Goal: Task Accomplishment & Management: Use online tool/utility

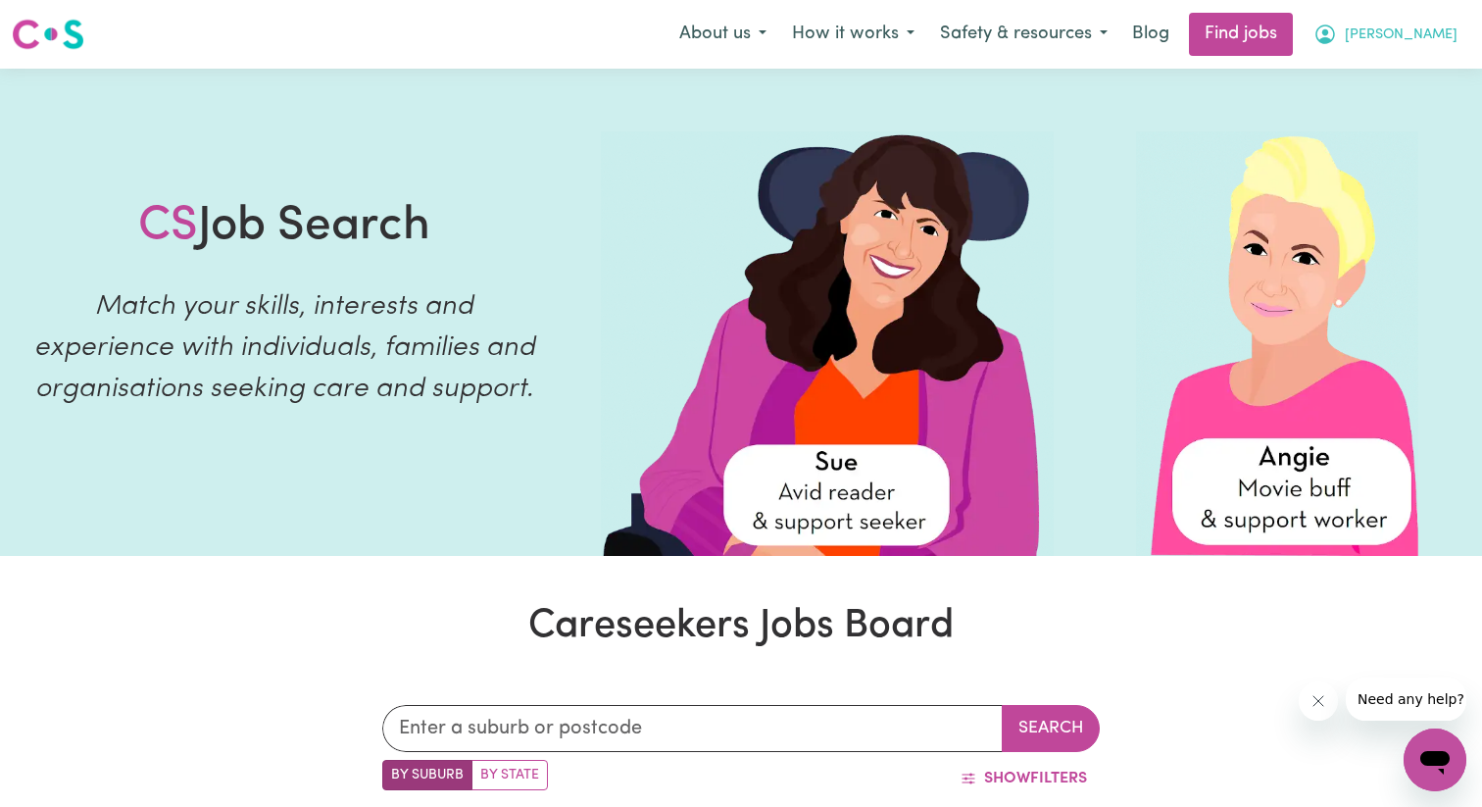
click at [1404, 31] on button "[PERSON_NAME]" at bounding box center [1386, 34] width 170 height 41
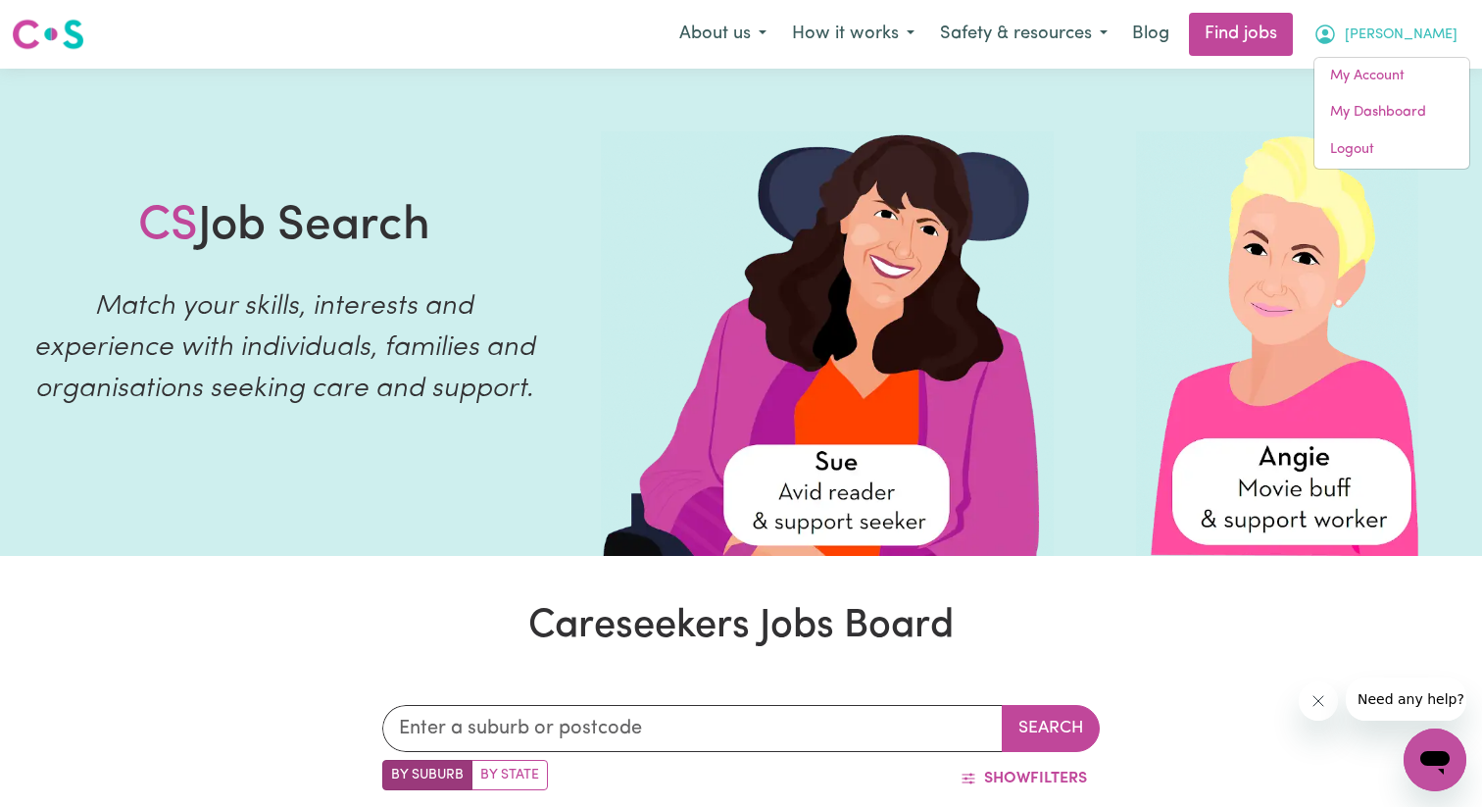
click at [1404, 31] on button "[PERSON_NAME]" at bounding box center [1386, 34] width 170 height 41
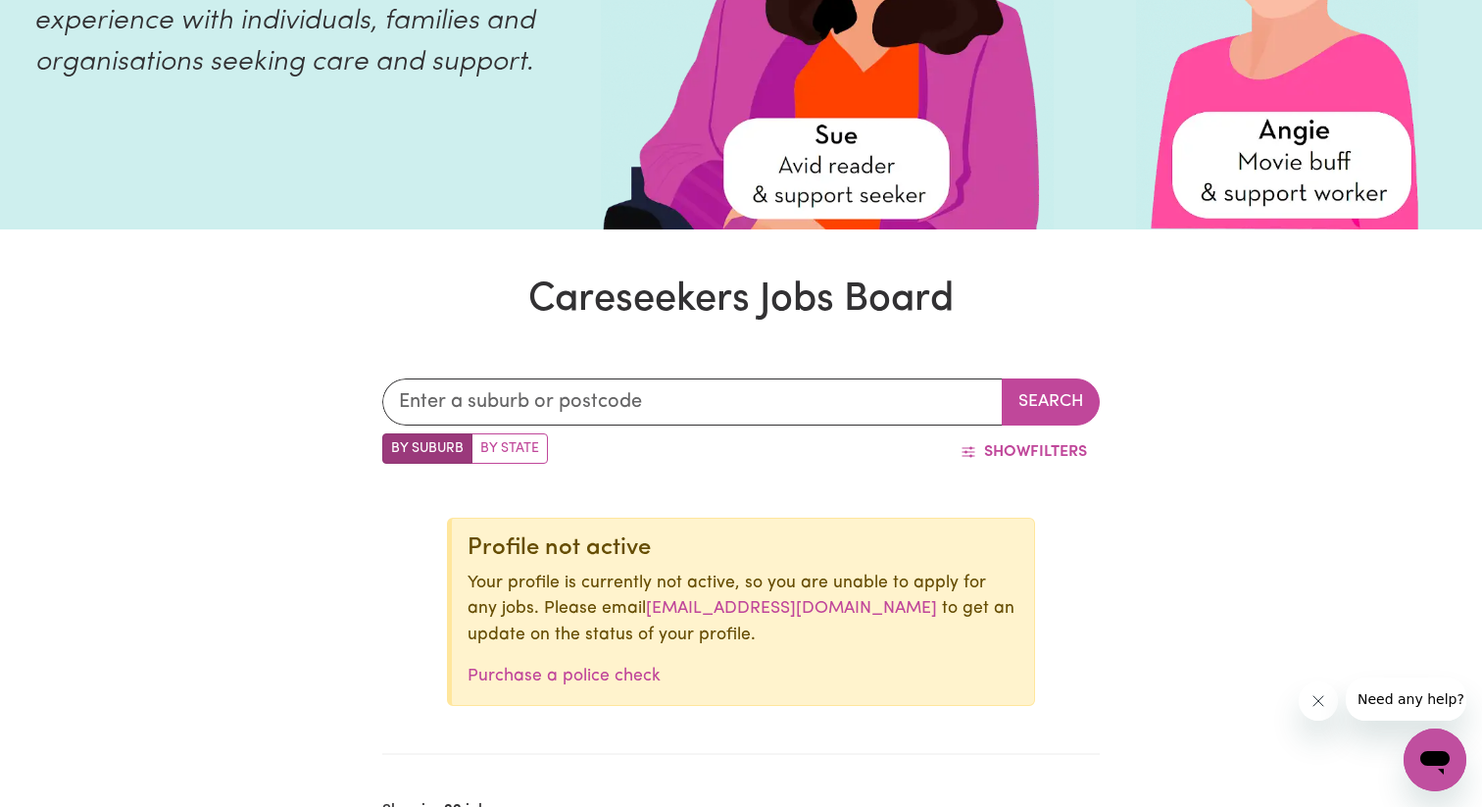
scroll to position [419, 0]
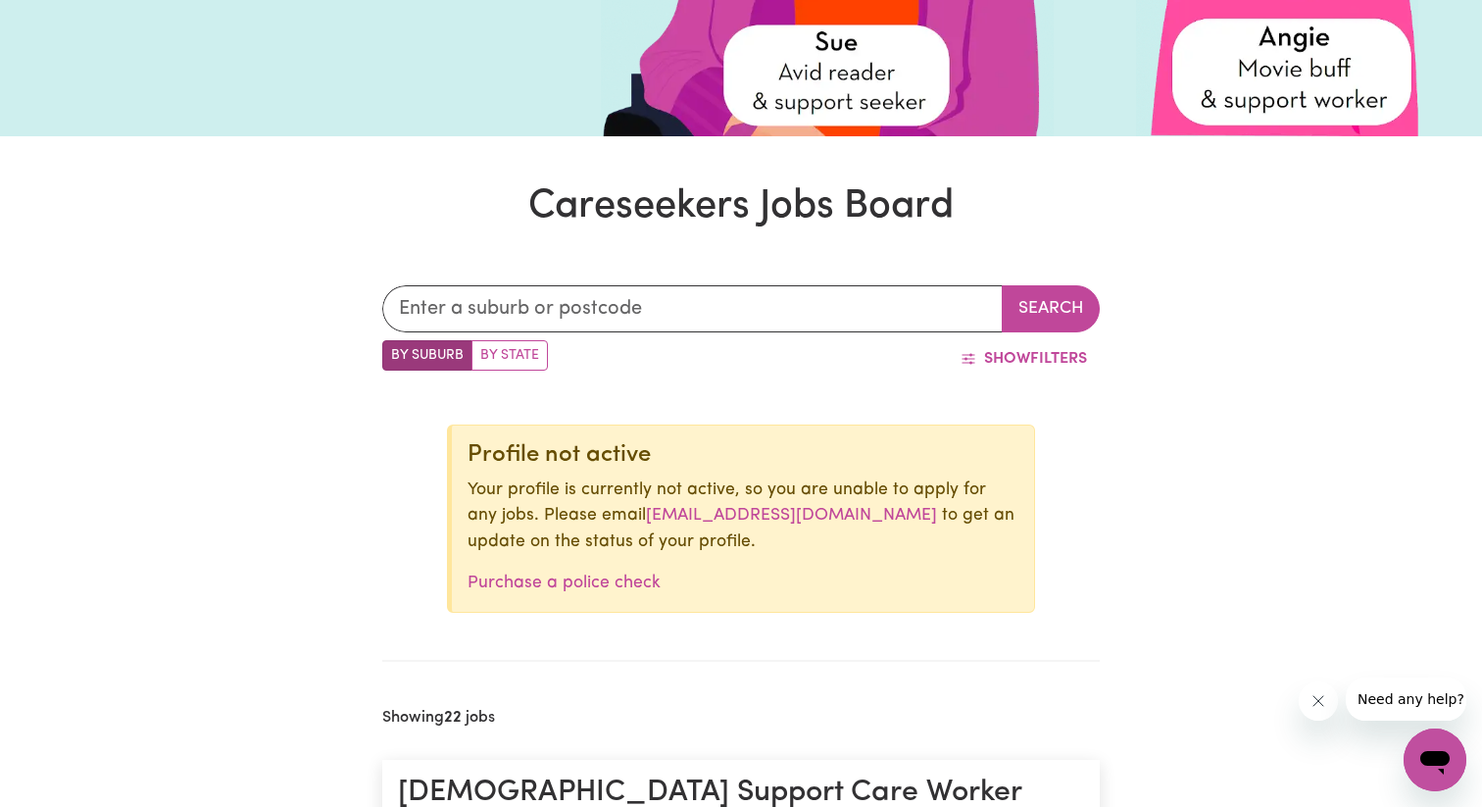
click at [508, 350] on label "By State" at bounding box center [509, 355] width 76 height 30
click at [395, 350] on input "By State" at bounding box center [388, 346] width 13 height 13
radio input "true"
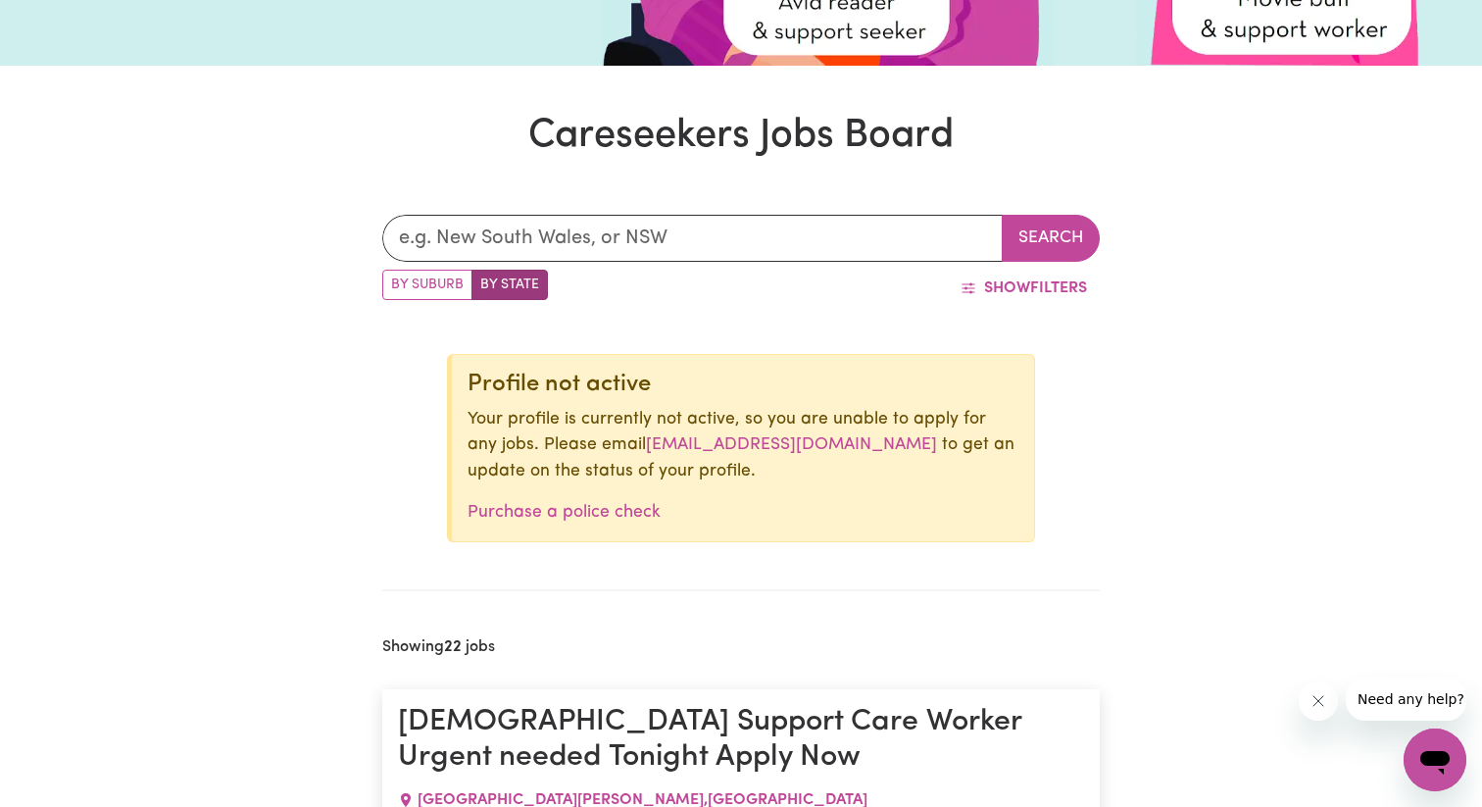
scroll to position [496, 0]
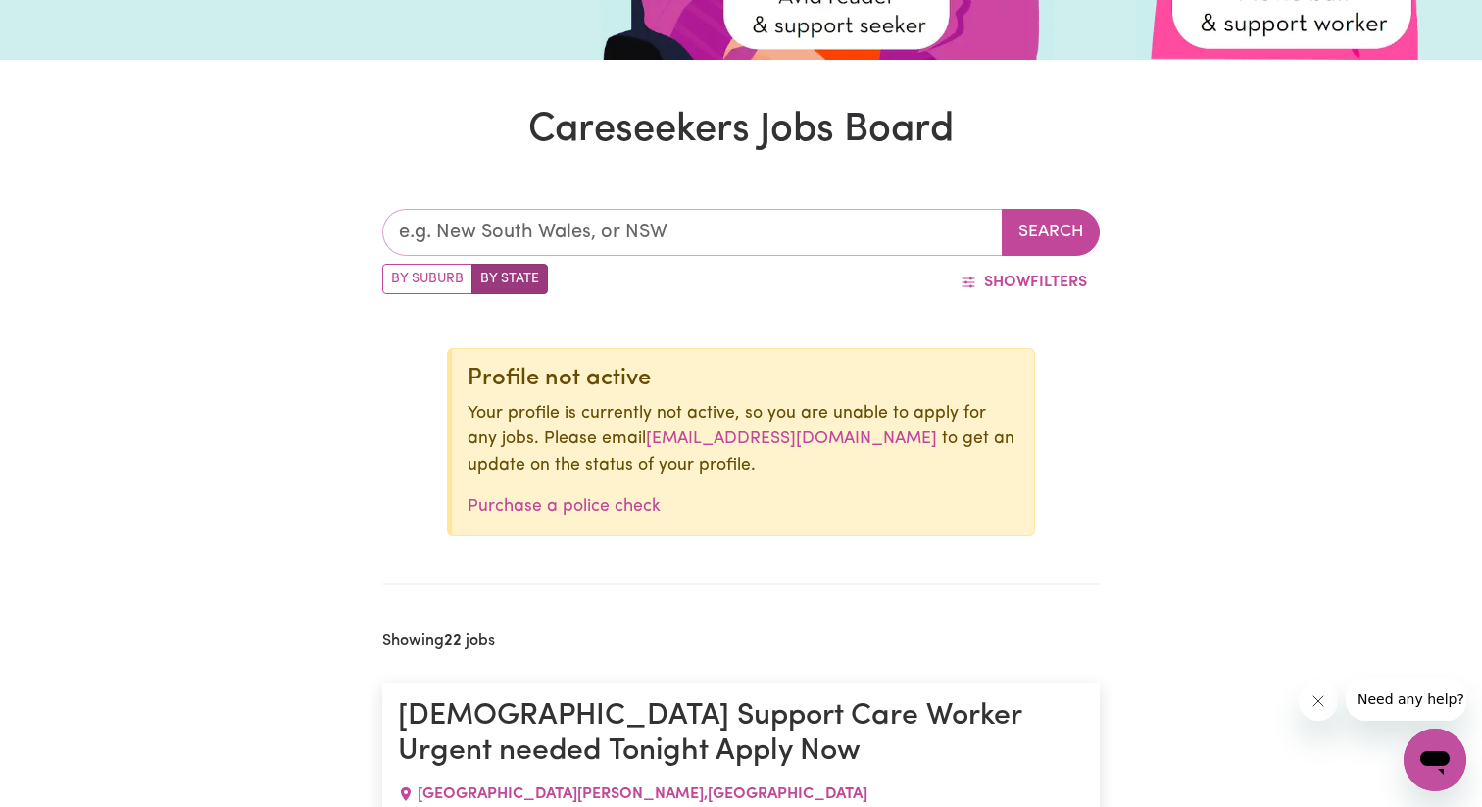
click at [530, 224] on input "text" at bounding box center [692, 232] width 620 height 47
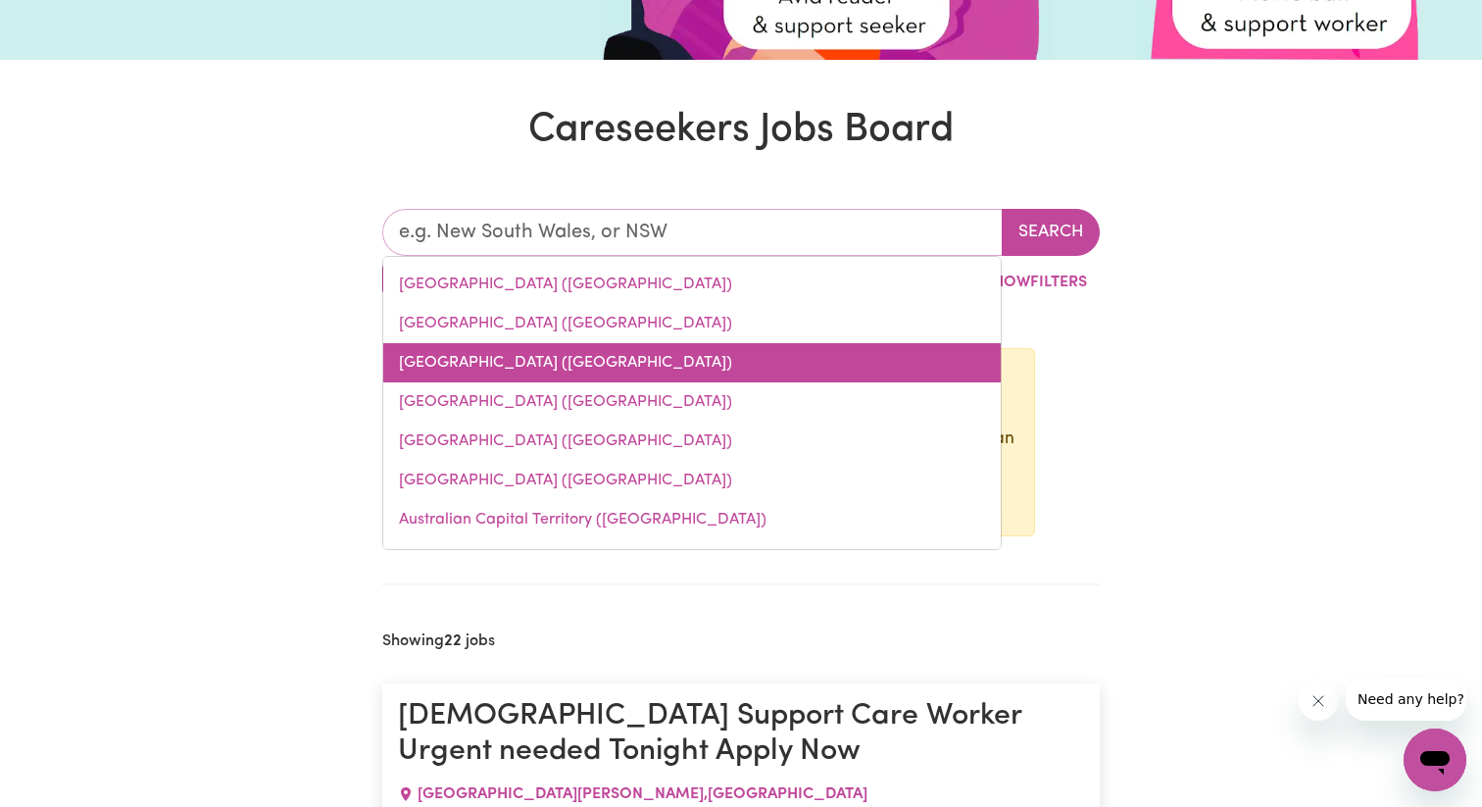
click at [533, 379] on link "[GEOGRAPHIC_DATA] ([GEOGRAPHIC_DATA])" at bounding box center [691, 362] width 617 height 39
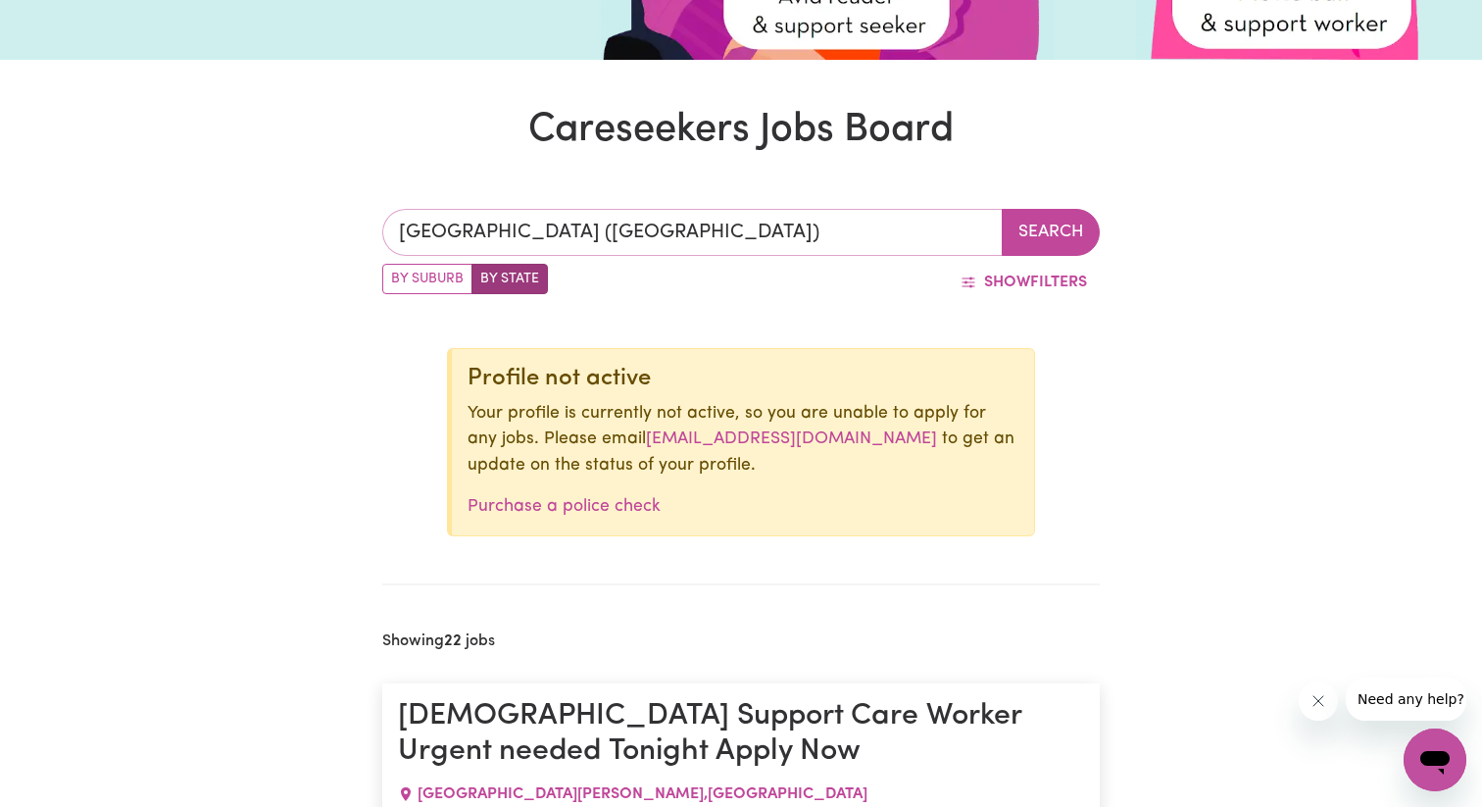
click at [529, 240] on input "[GEOGRAPHIC_DATA] ([GEOGRAPHIC_DATA])" at bounding box center [692, 232] width 620 height 47
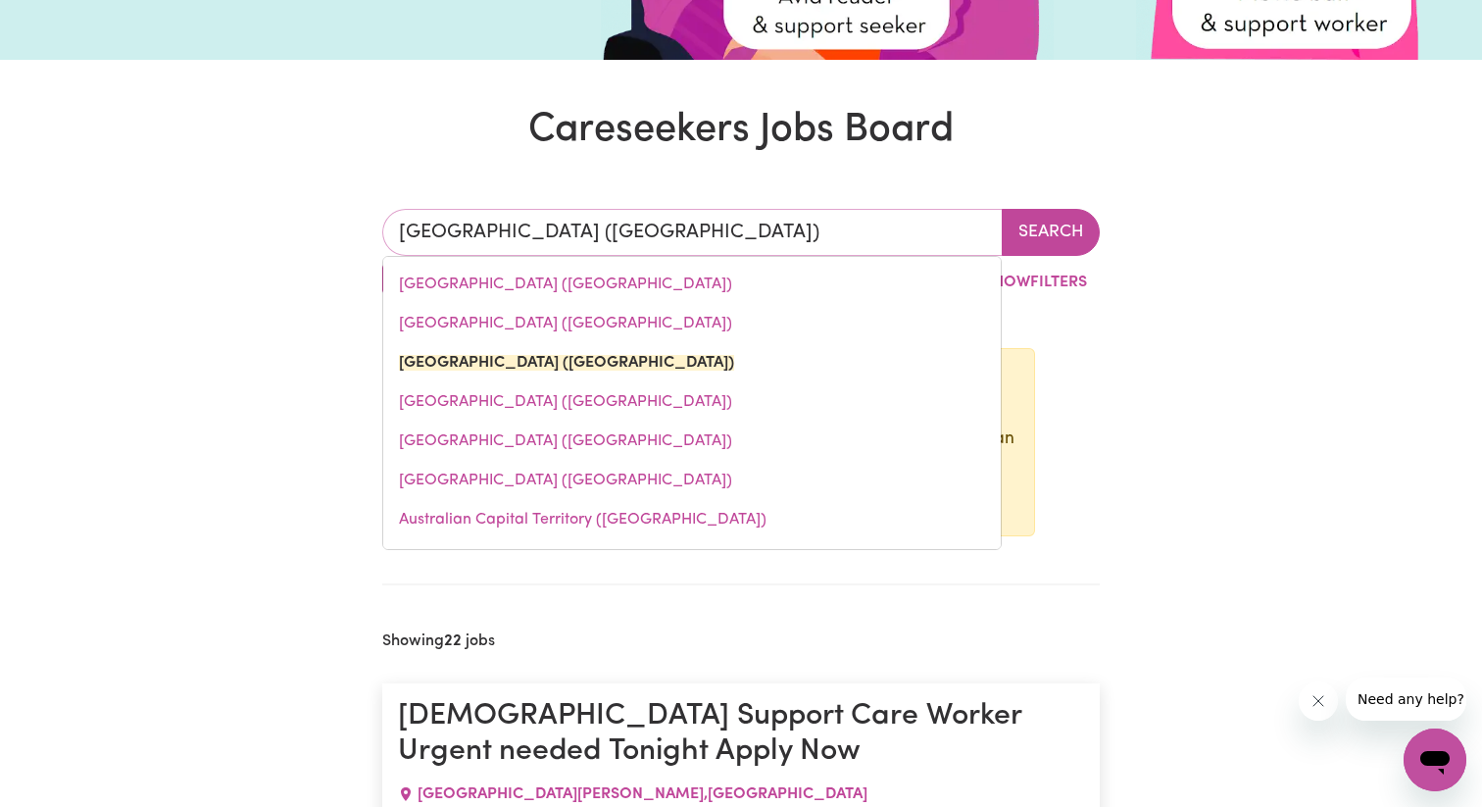
click at [529, 240] on input "[GEOGRAPHIC_DATA] ([GEOGRAPHIC_DATA])" at bounding box center [692, 232] width 620 height 47
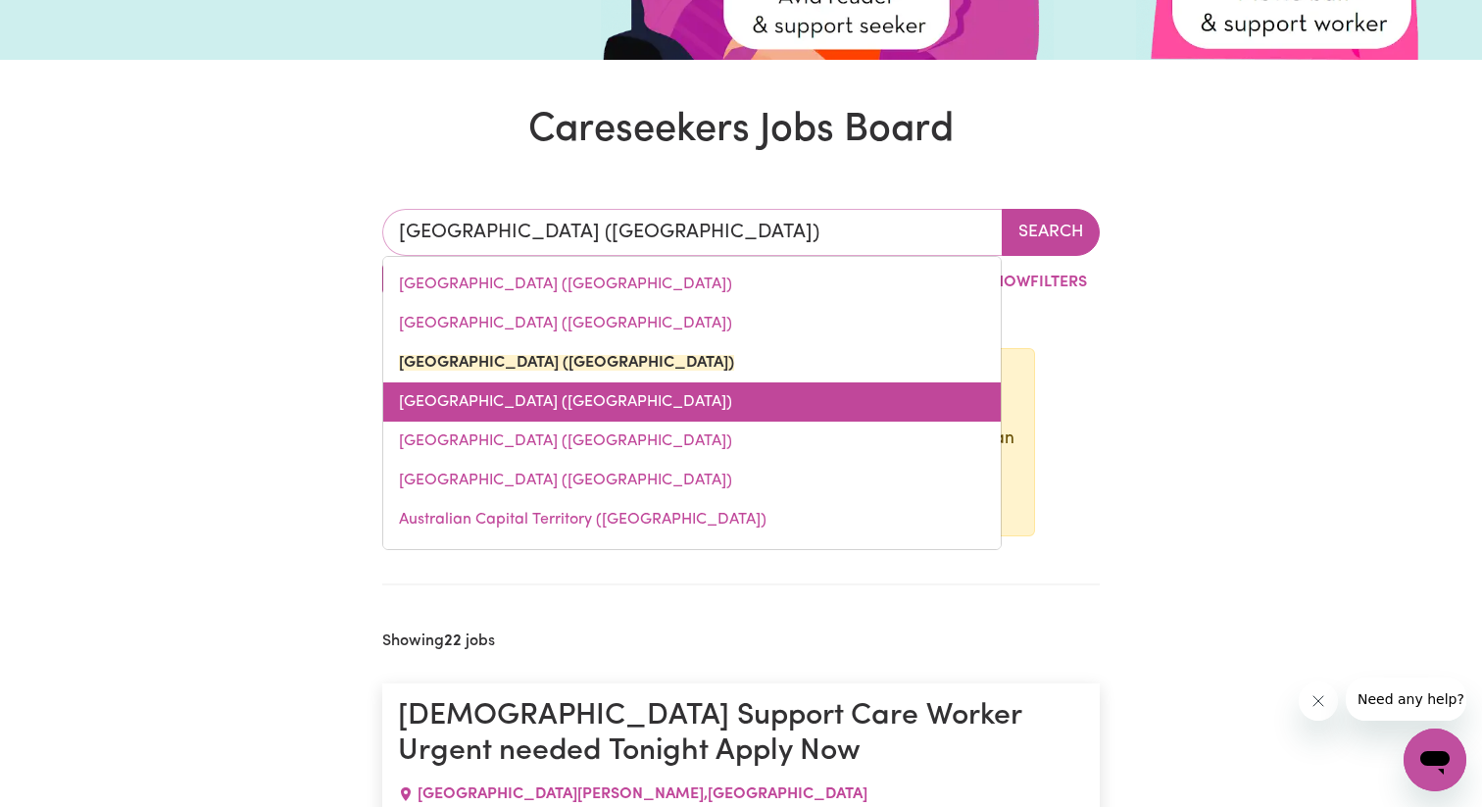
click at [477, 405] on link "[GEOGRAPHIC_DATA] ([GEOGRAPHIC_DATA])" at bounding box center [691, 401] width 617 height 39
type input "[GEOGRAPHIC_DATA] ([GEOGRAPHIC_DATA])"
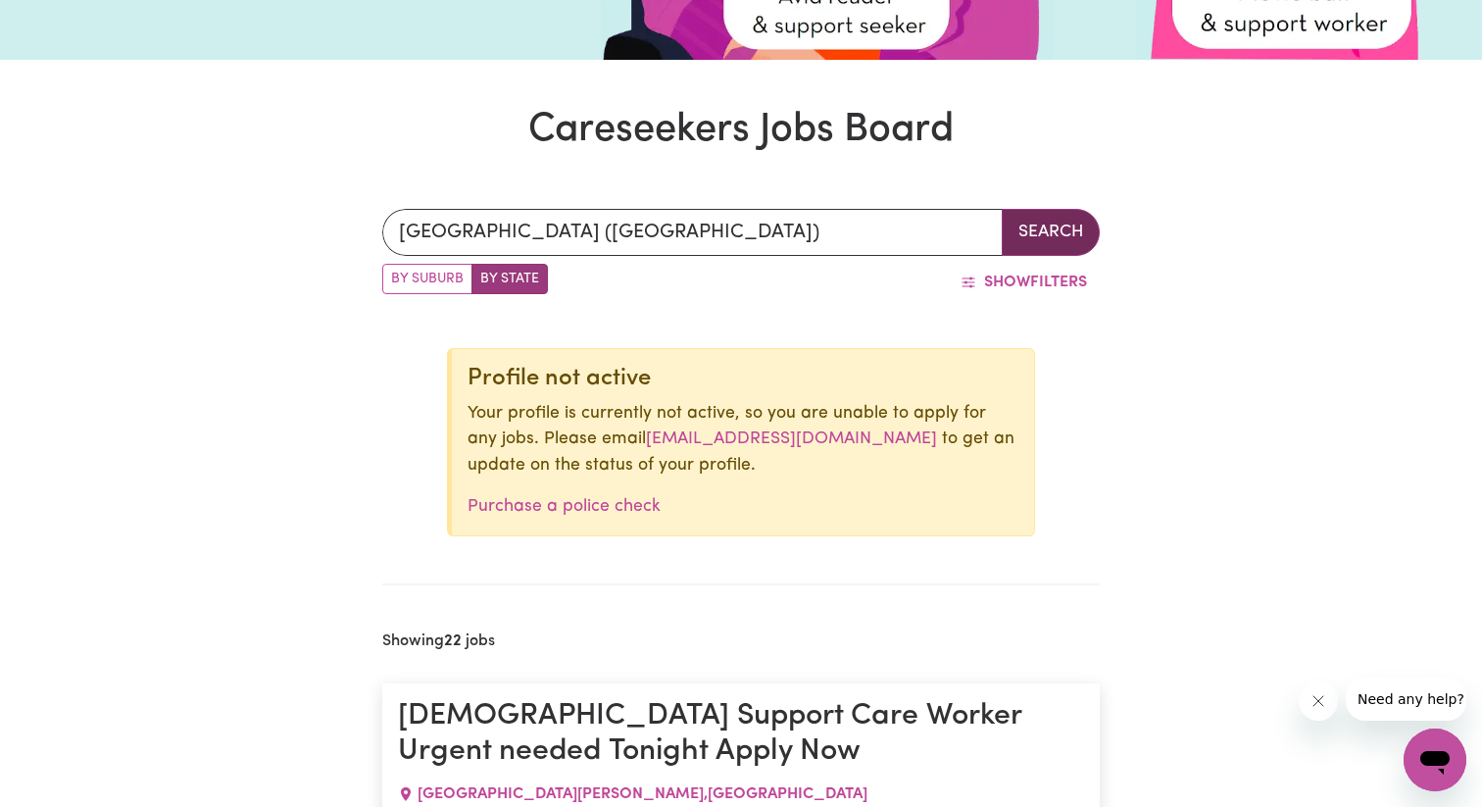
click at [1013, 221] on button "Search" at bounding box center [1051, 232] width 98 height 47
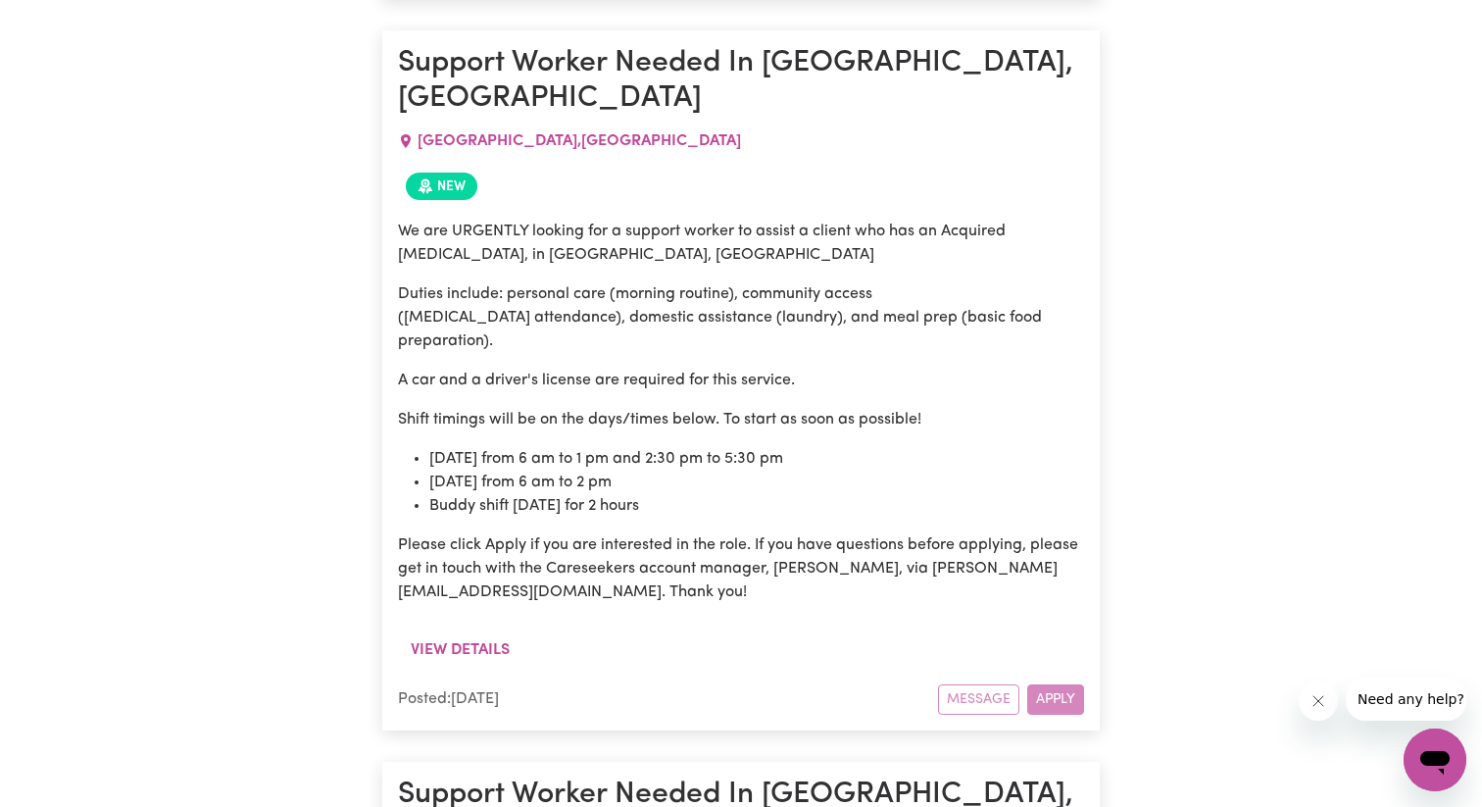
scroll to position [4058, 0]
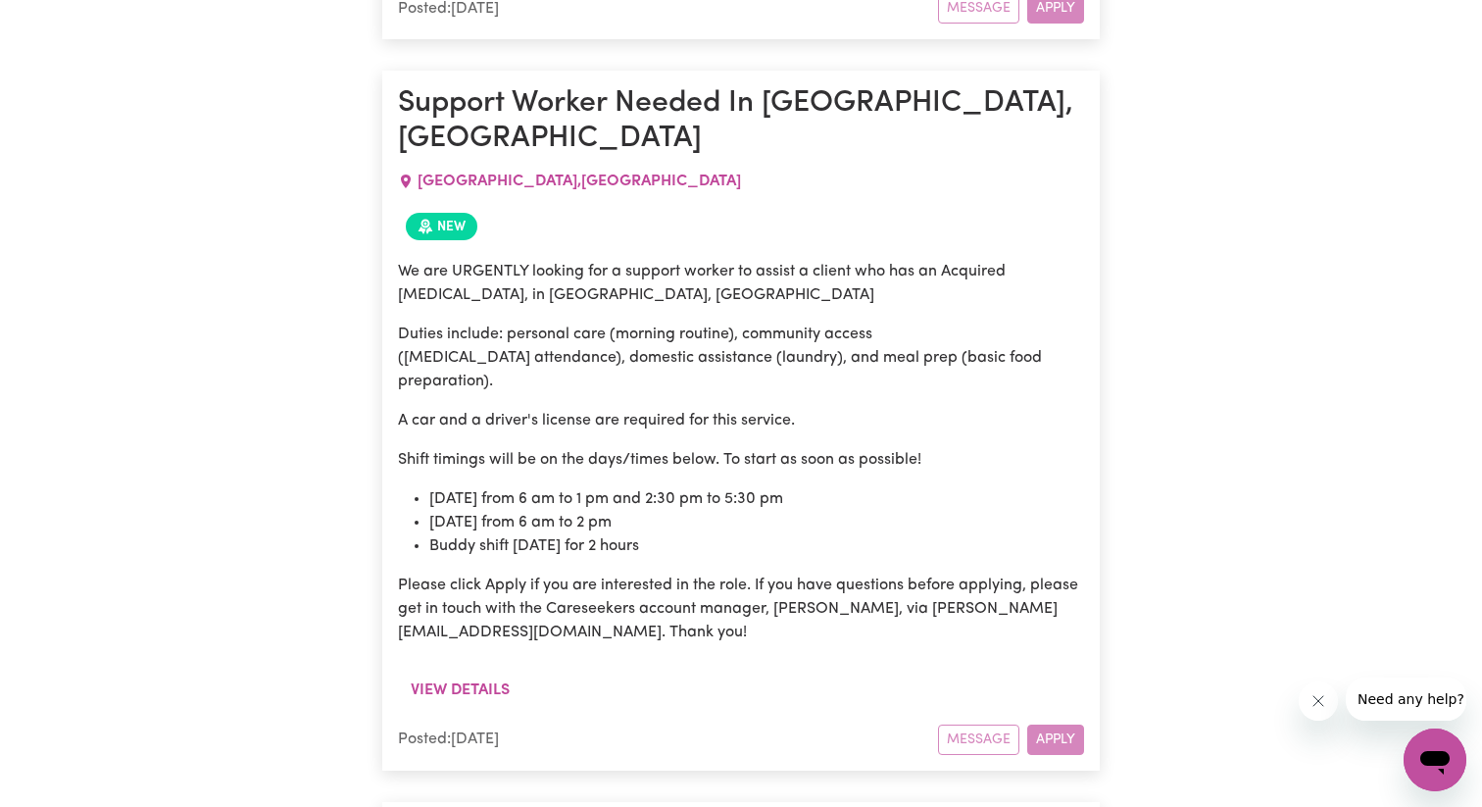
click at [989, 724] on div "Message Apply" at bounding box center [1011, 739] width 146 height 30
click at [1045, 724] on div "Message Apply" at bounding box center [1011, 739] width 146 height 30
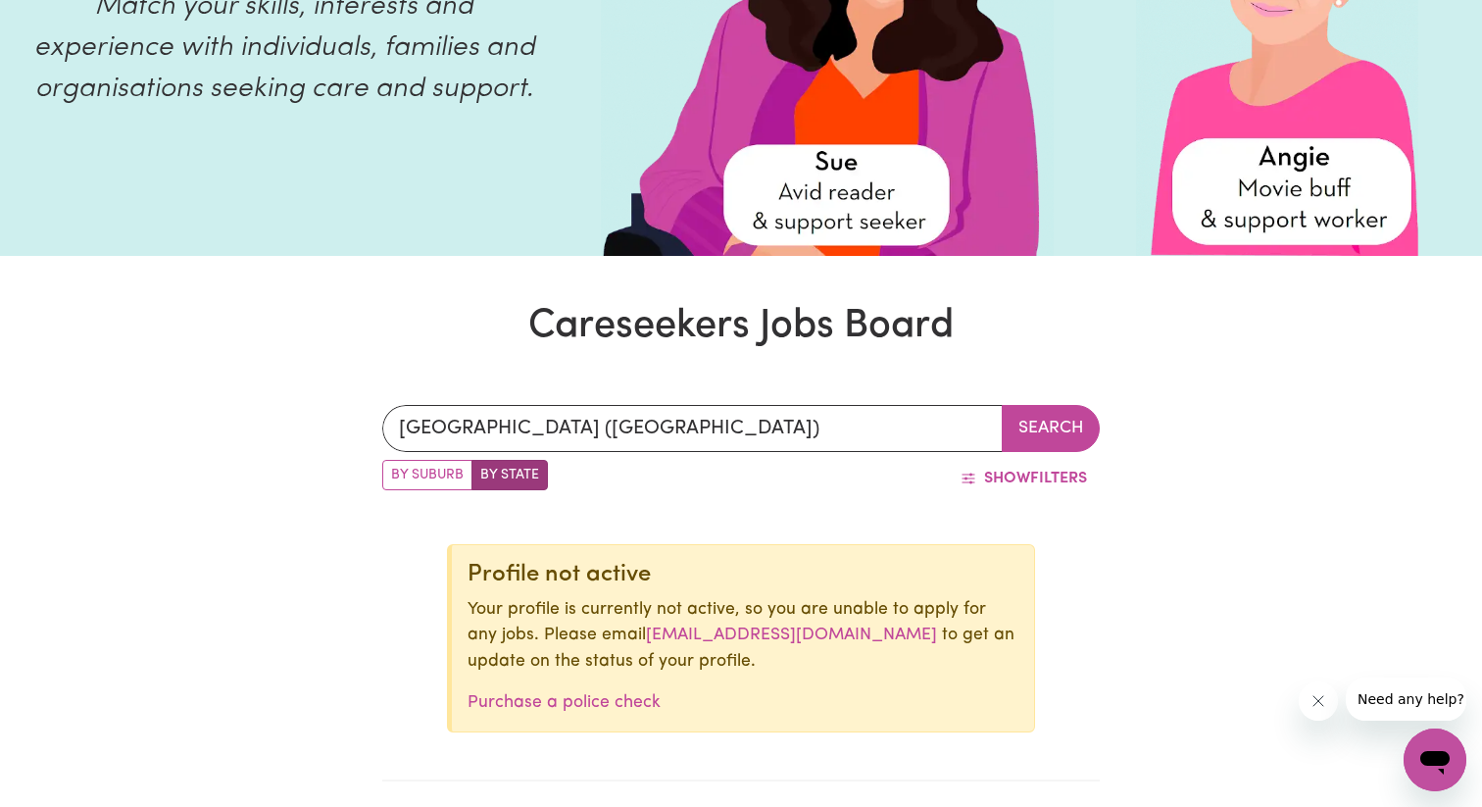
scroll to position [286, 0]
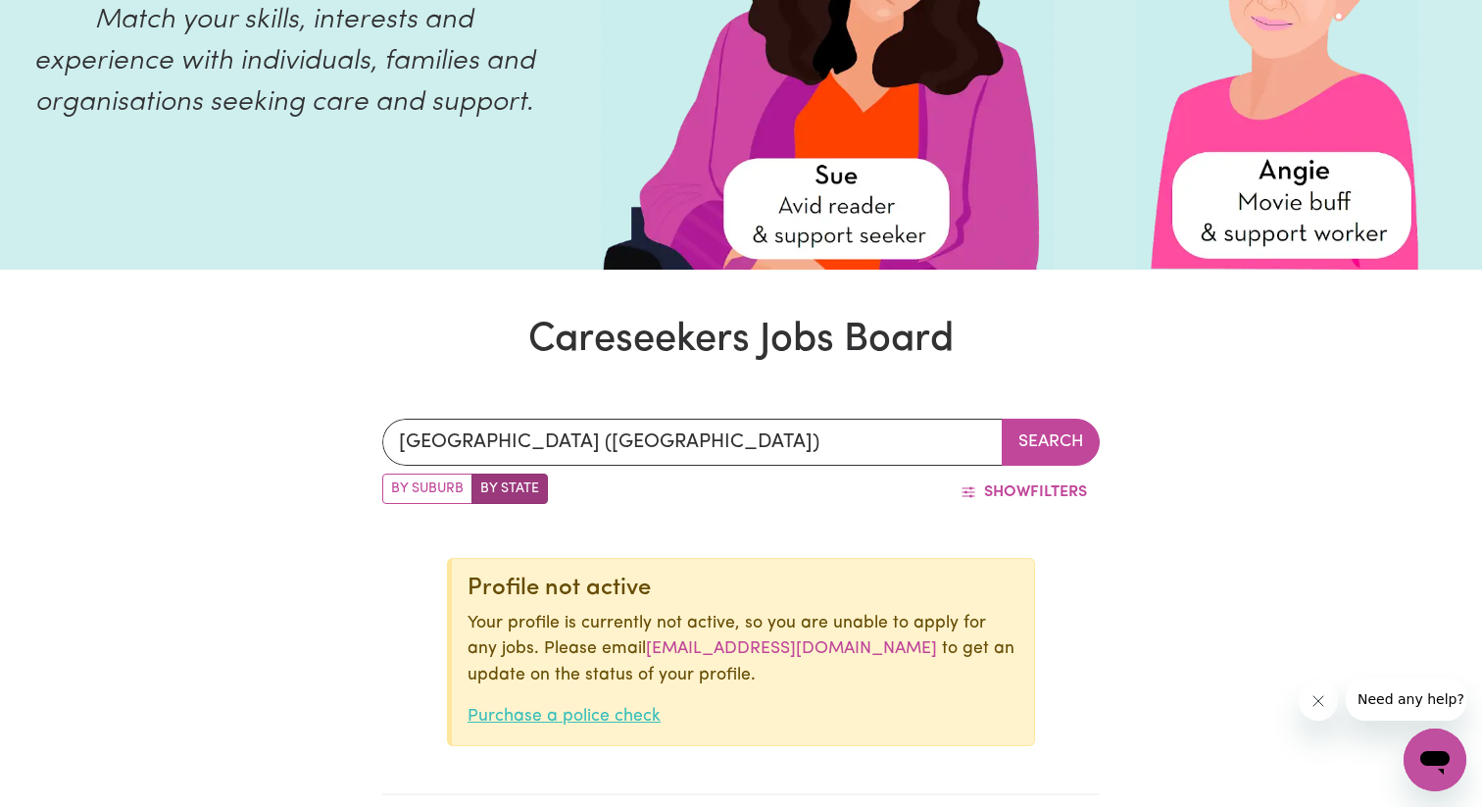
click at [609, 722] on link "Purchase a police check" at bounding box center [564, 716] width 193 height 17
copy link "[EMAIL_ADDRESS][DOMAIN_NAME]"
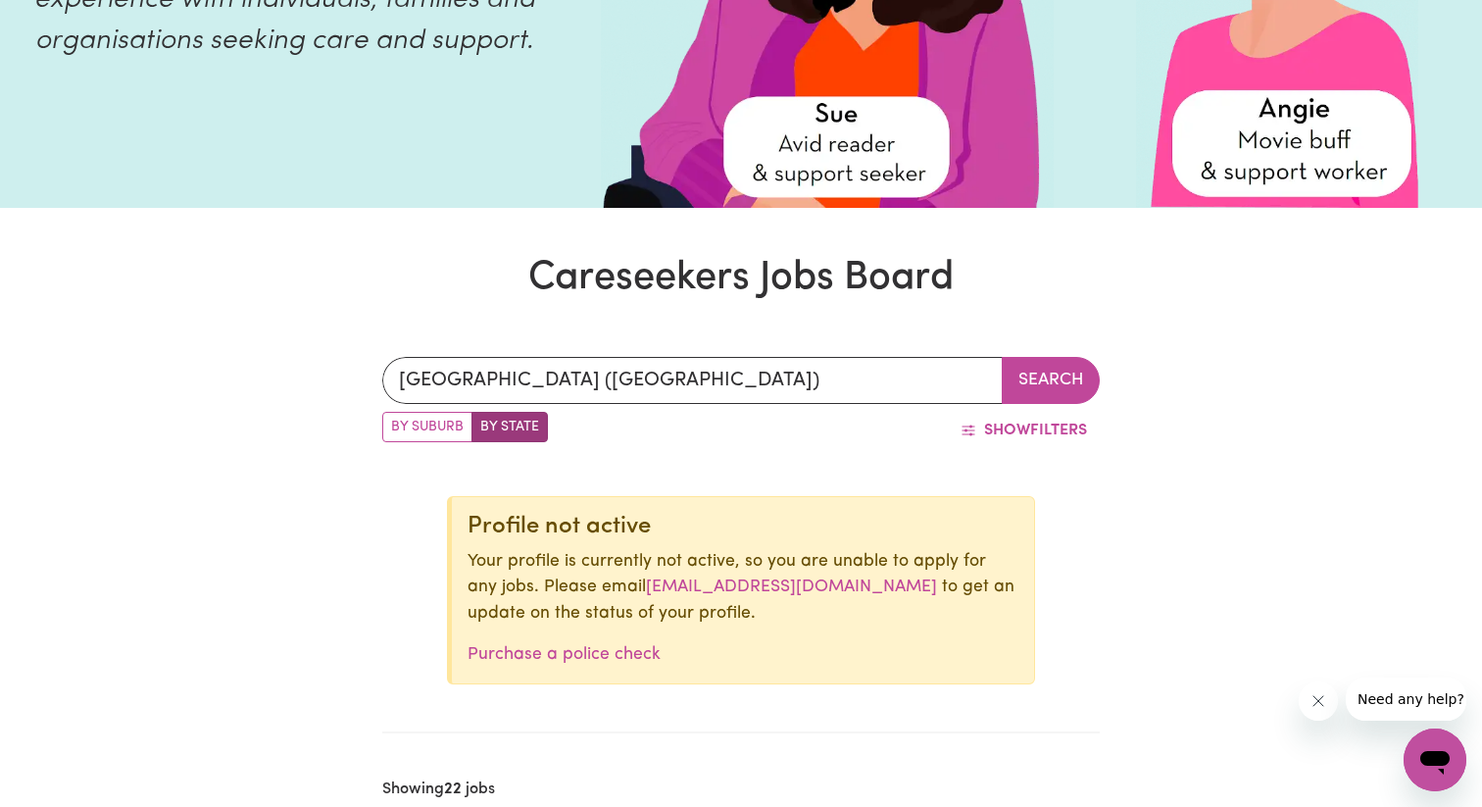
scroll to position [351, 0]
